Goal: Entertainment & Leisure: Consume media (video, audio)

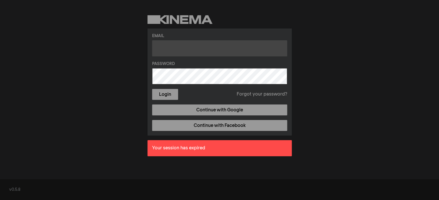
click at [186, 48] on input "text" at bounding box center [219, 48] width 135 height 16
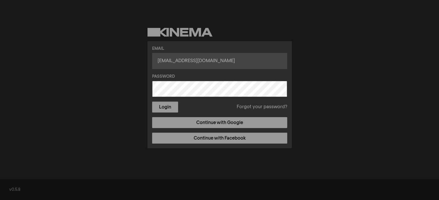
type input "[EMAIL_ADDRESS][DOMAIN_NAME]"
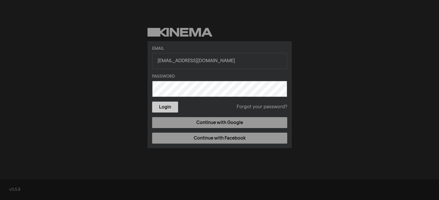
click at [163, 109] on button "Login" at bounding box center [165, 107] width 26 height 11
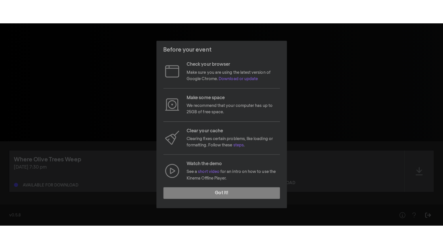
scroll to position [53, 0]
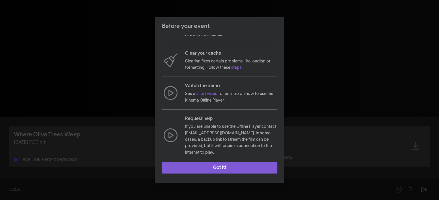
click at [228, 168] on button "Got it!" at bounding box center [219, 168] width 115 height 12
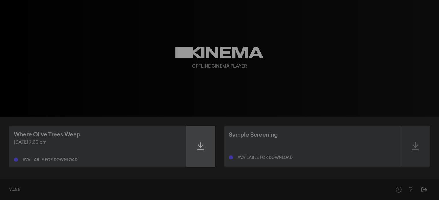
click at [202, 149] on icon at bounding box center [200, 146] width 7 height 9
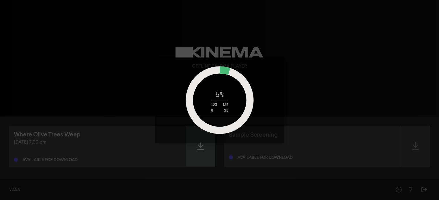
click at [202, 149] on div "5 % 123 MB 6 GB" at bounding box center [219, 100] width 439 height 200
click at [202, 149] on div "5 % 129 MB 6 GB" at bounding box center [219, 100] width 439 height 200
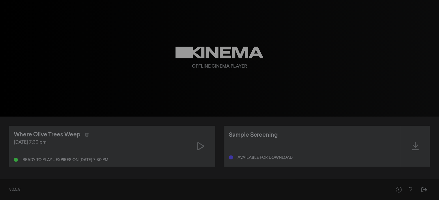
click at [202, 149] on icon at bounding box center [200, 146] width 7 height 9
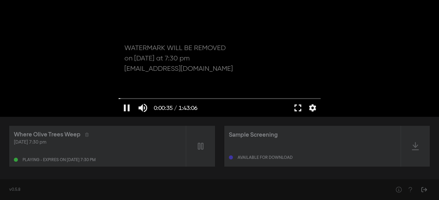
click at [298, 110] on button "fullscreen" at bounding box center [297, 107] width 16 height 17
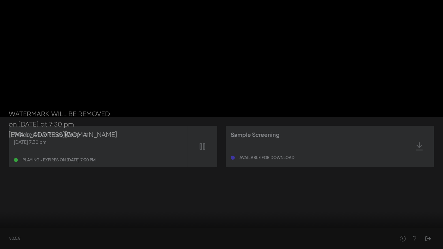
click at [251, 146] on div at bounding box center [221, 124] width 443 height 249
type input "62.535384"
